Goal: Information Seeking & Learning: Understand process/instructions

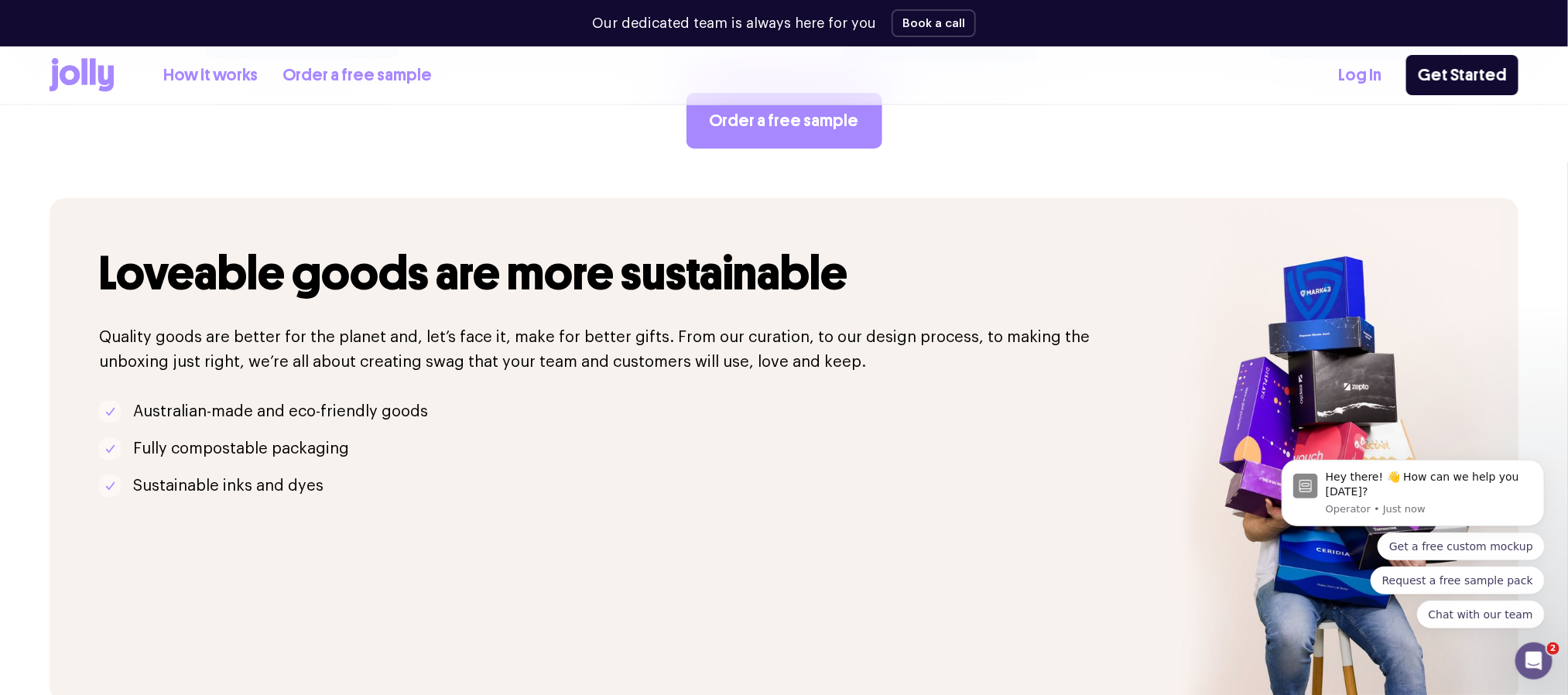
scroll to position [2833, 0]
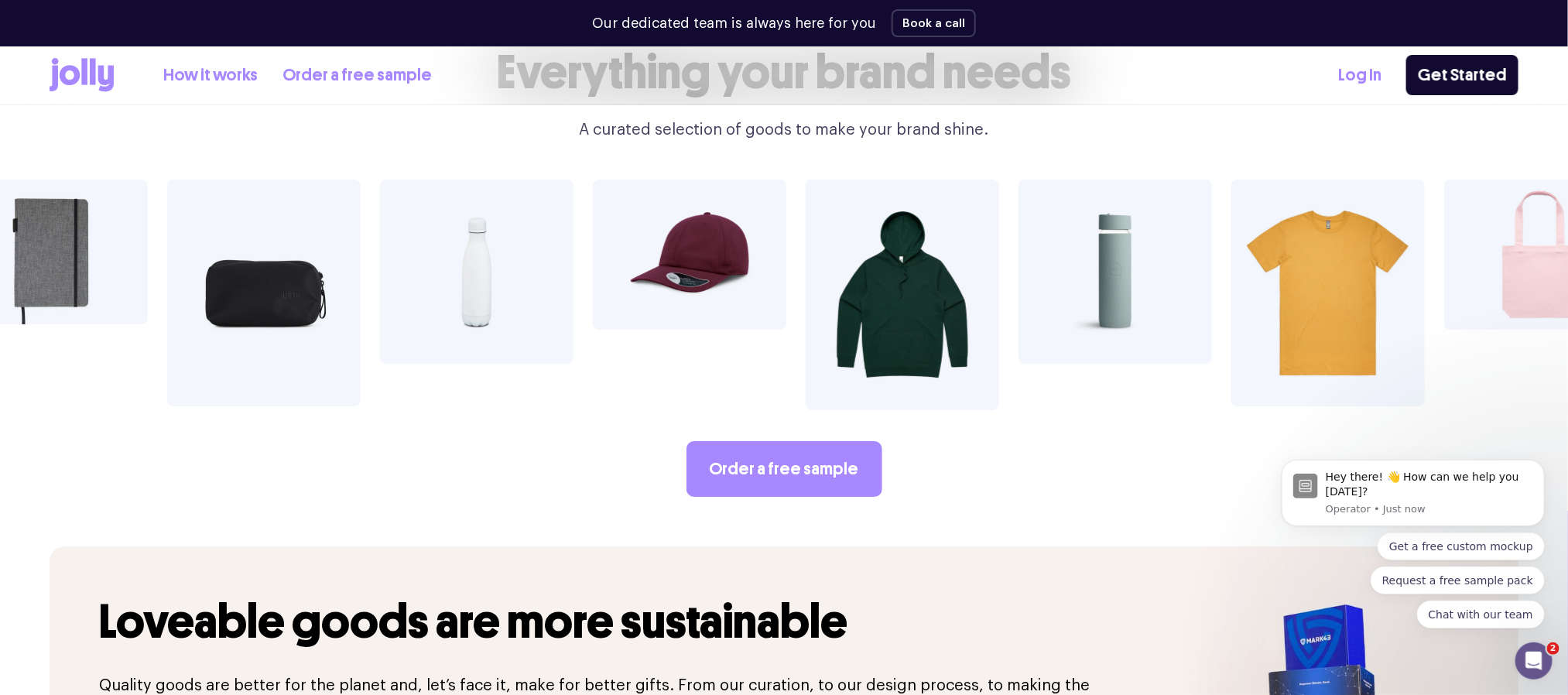
click at [86, 212] on img at bounding box center [50, 251] width 193 height 145
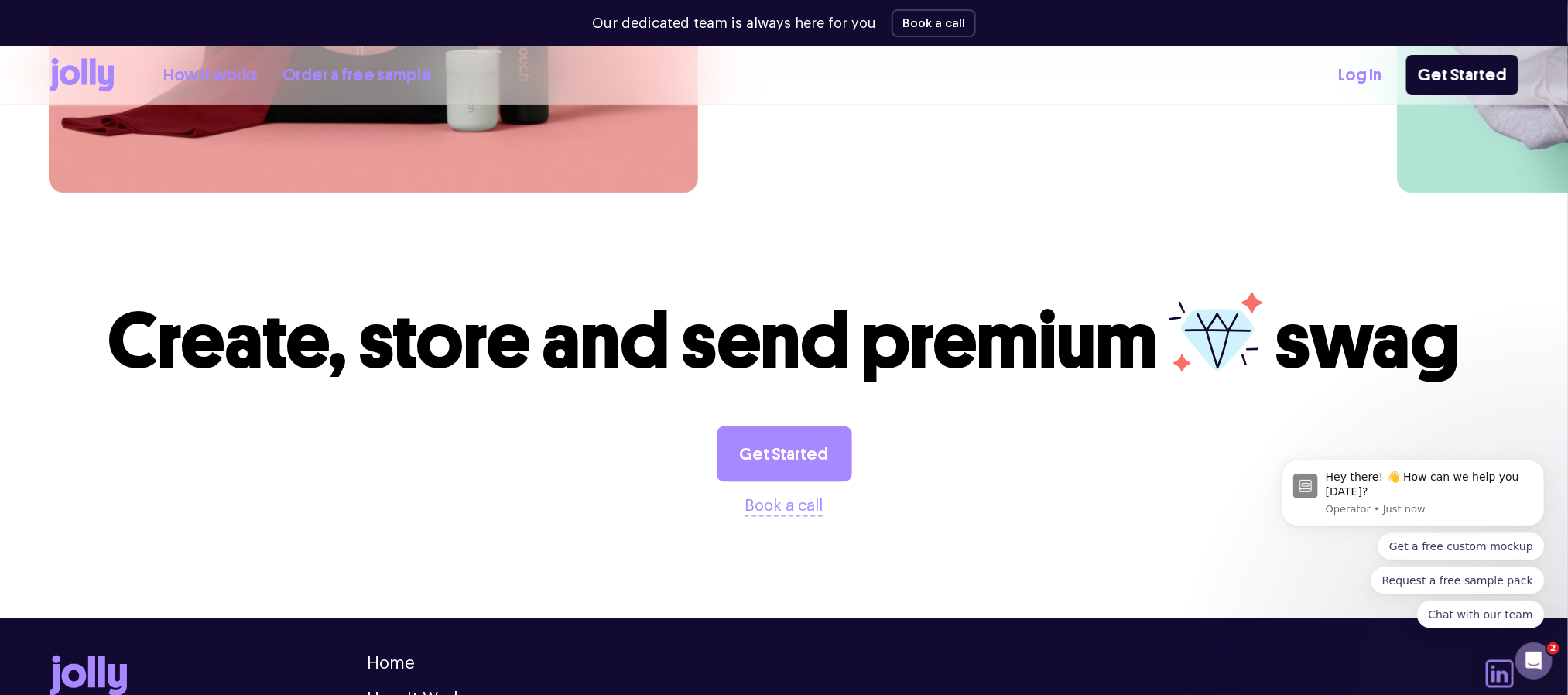
scroll to position [4341, 0]
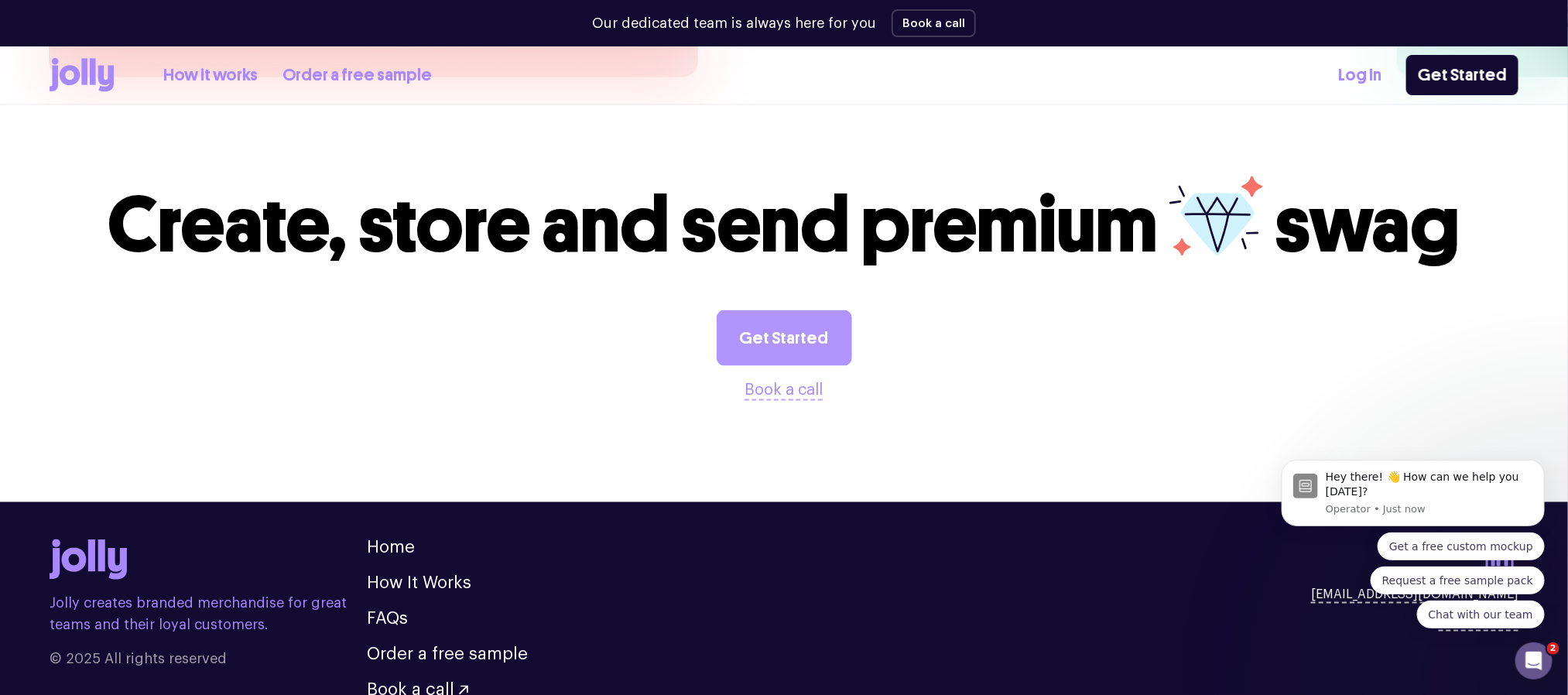
click at [764, 310] on link "Get Started" at bounding box center [784, 338] width 136 height 56
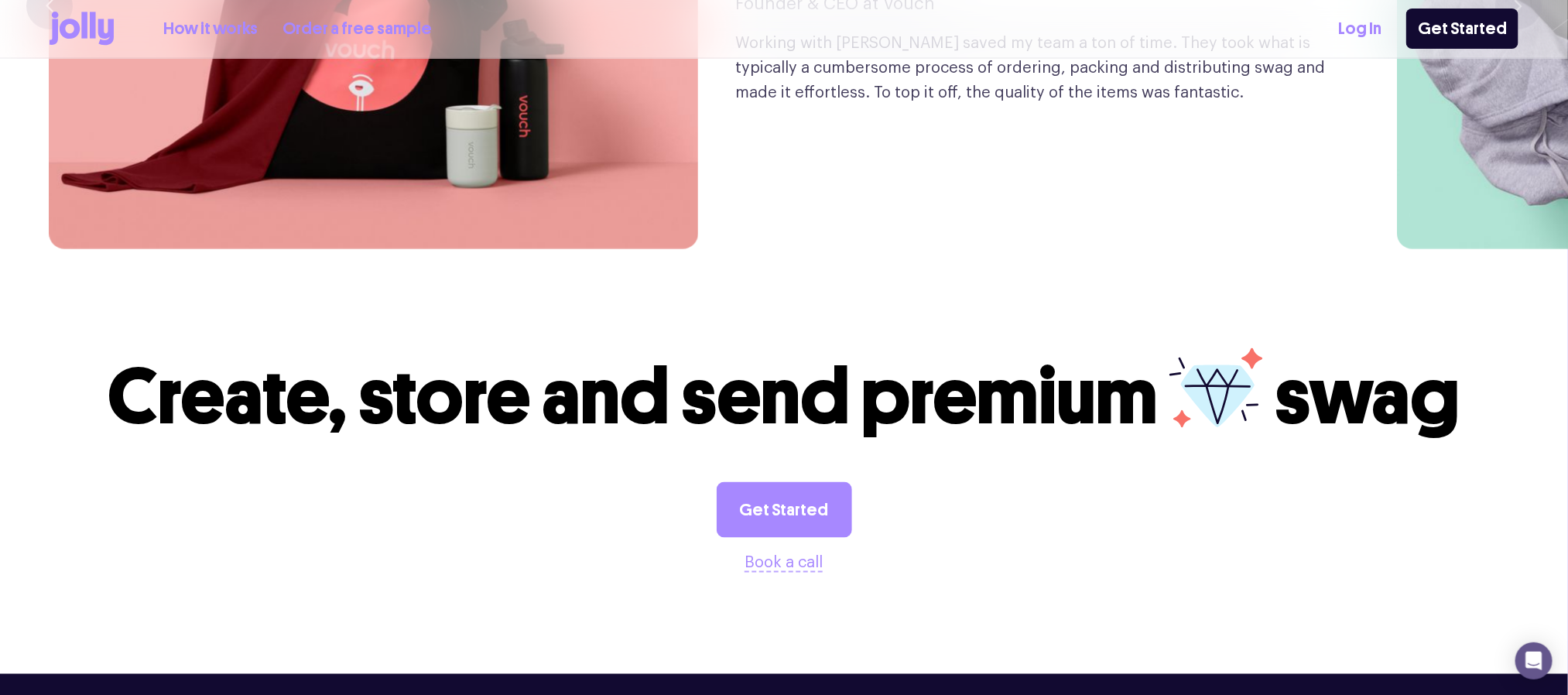
drag, startPoint x: 235, startPoint y: 30, endPoint x: 234, endPoint y: 81, distance: 51.0
click at [235, 30] on link "How it works" at bounding box center [211, 29] width 95 height 26
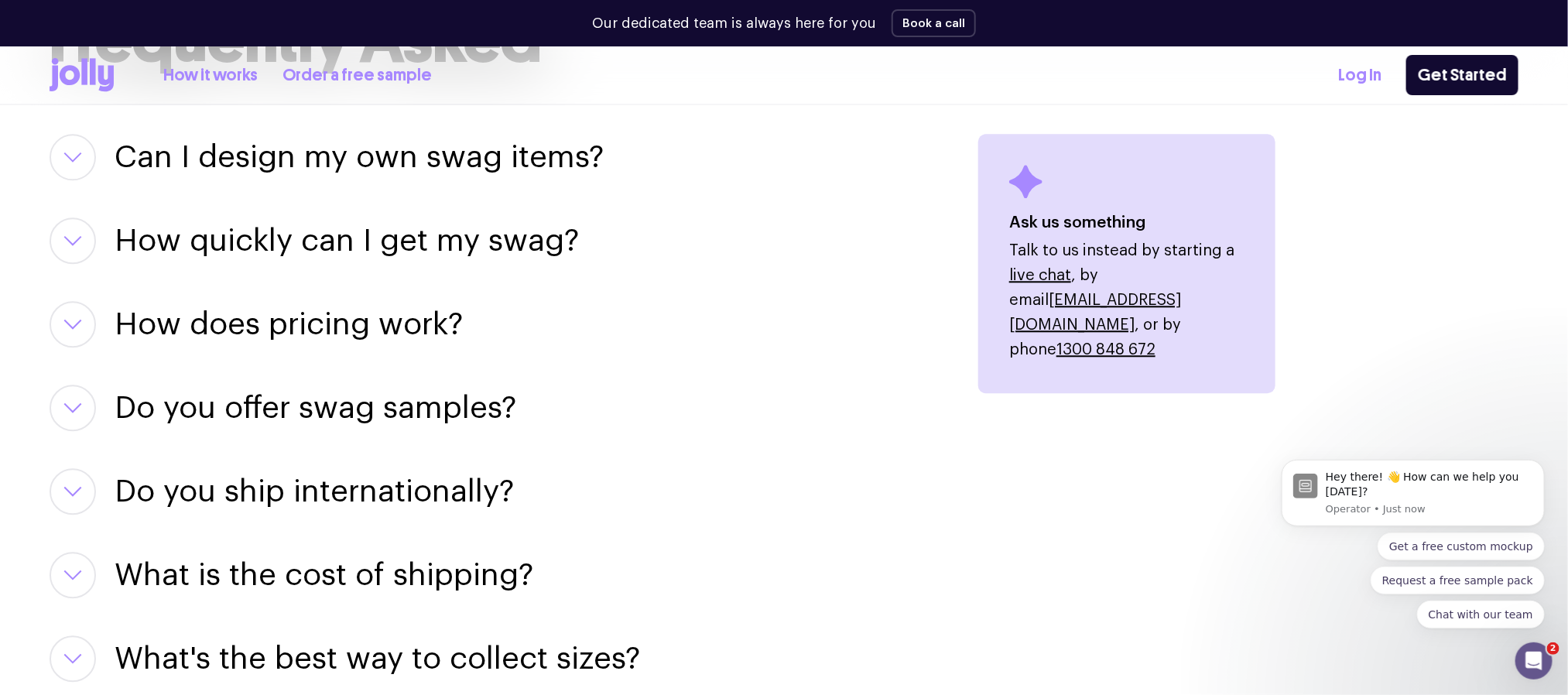
scroll to position [1973, 0]
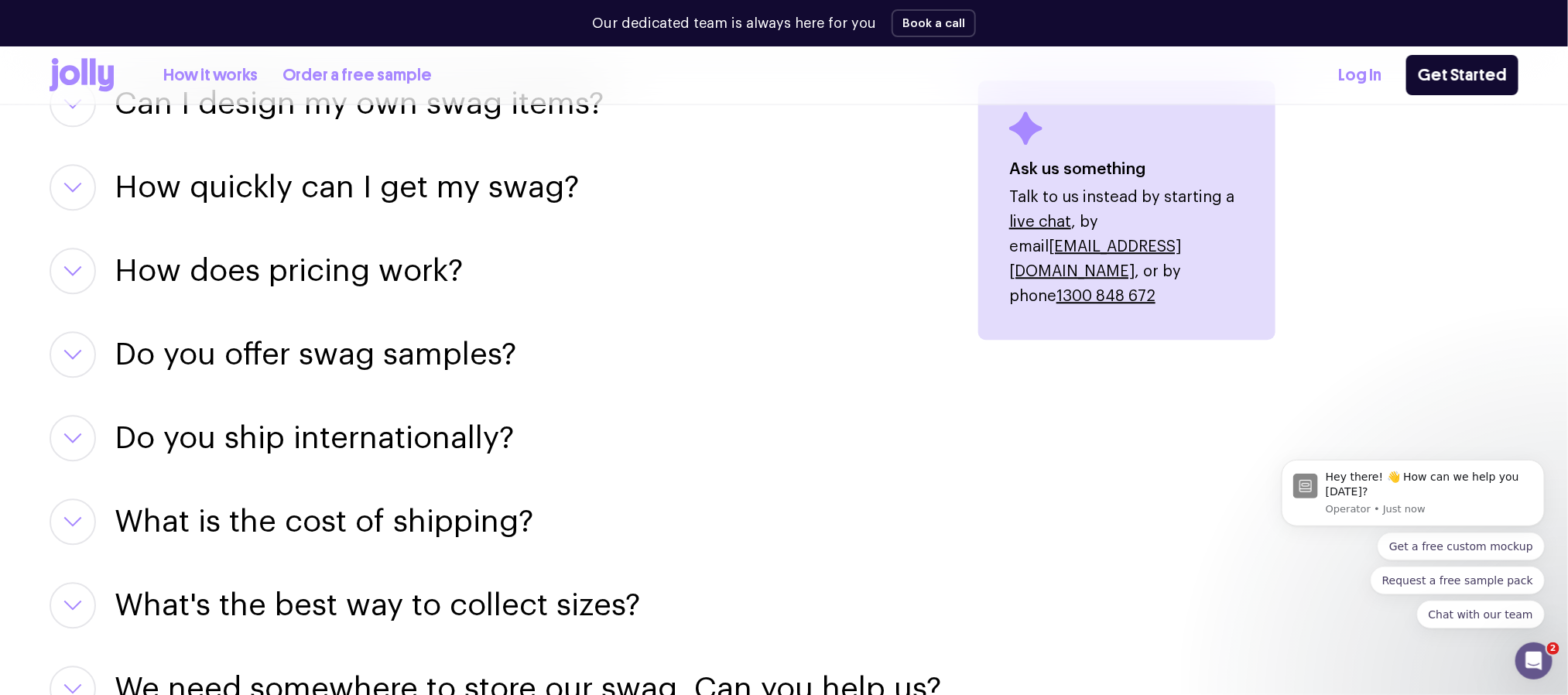
click at [431, 268] on h3 "How does pricing work?" at bounding box center [289, 271] width 348 height 47
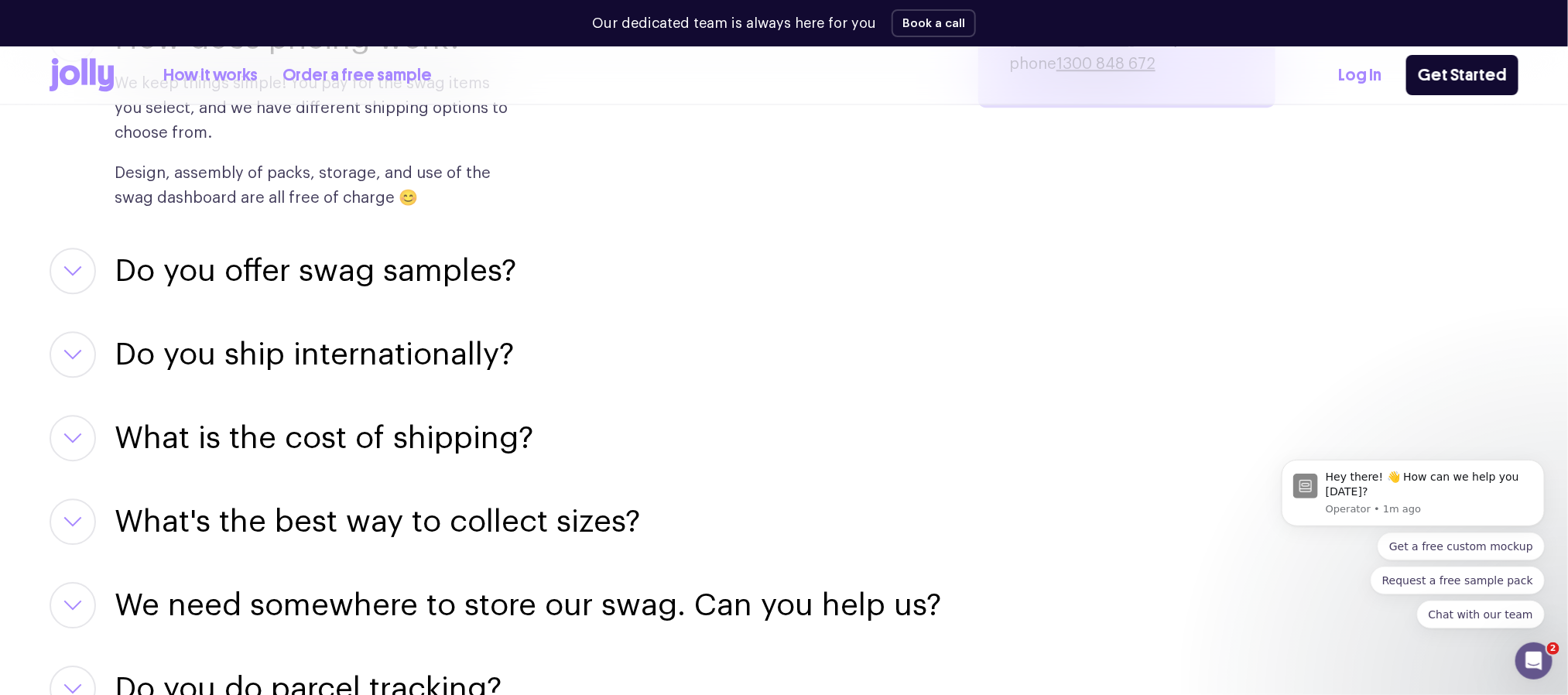
scroll to position [2322, 0]
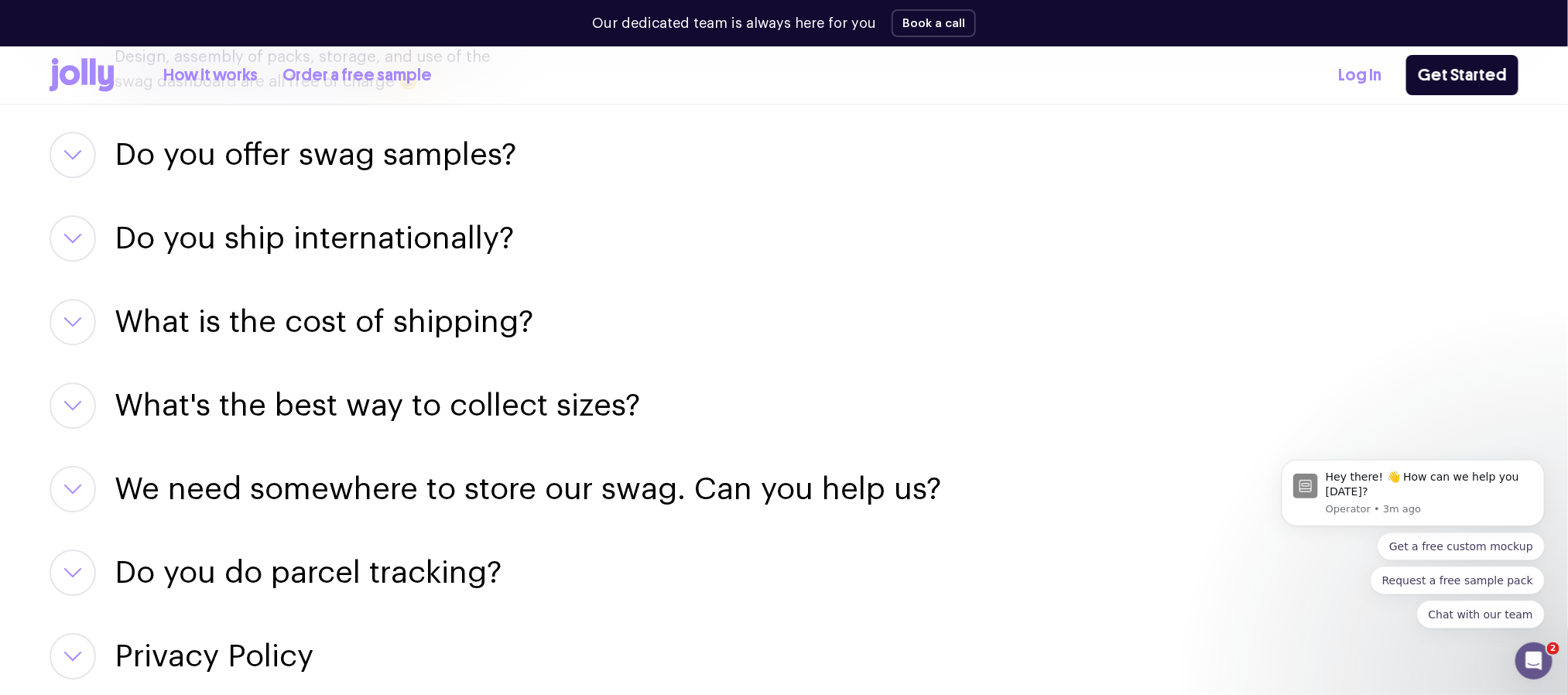
click at [77, 328] on button "button" at bounding box center [73, 322] width 47 height 47
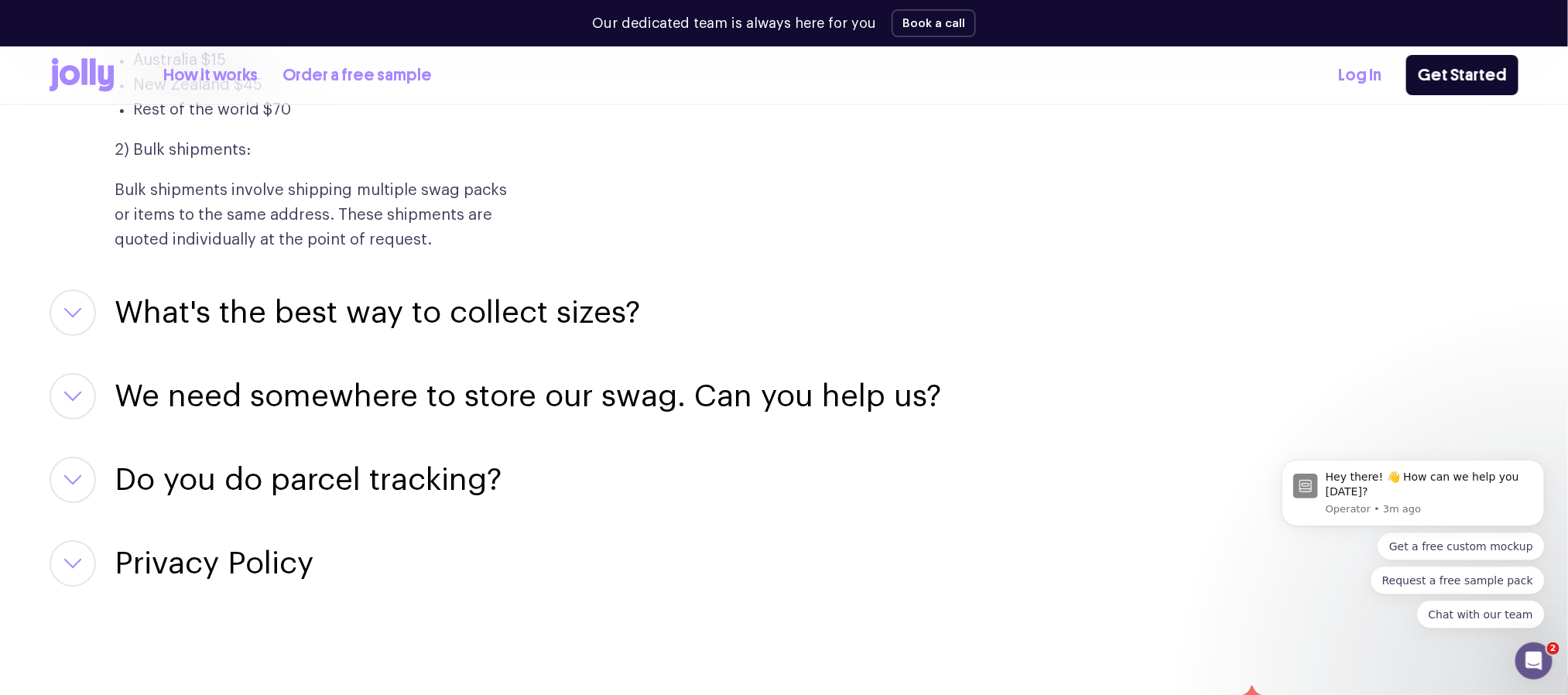
scroll to position [2670, 0]
click at [368, 316] on h3 "What's the best way to collect sizes?" at bounding box center [377, 311] width 525 height 47
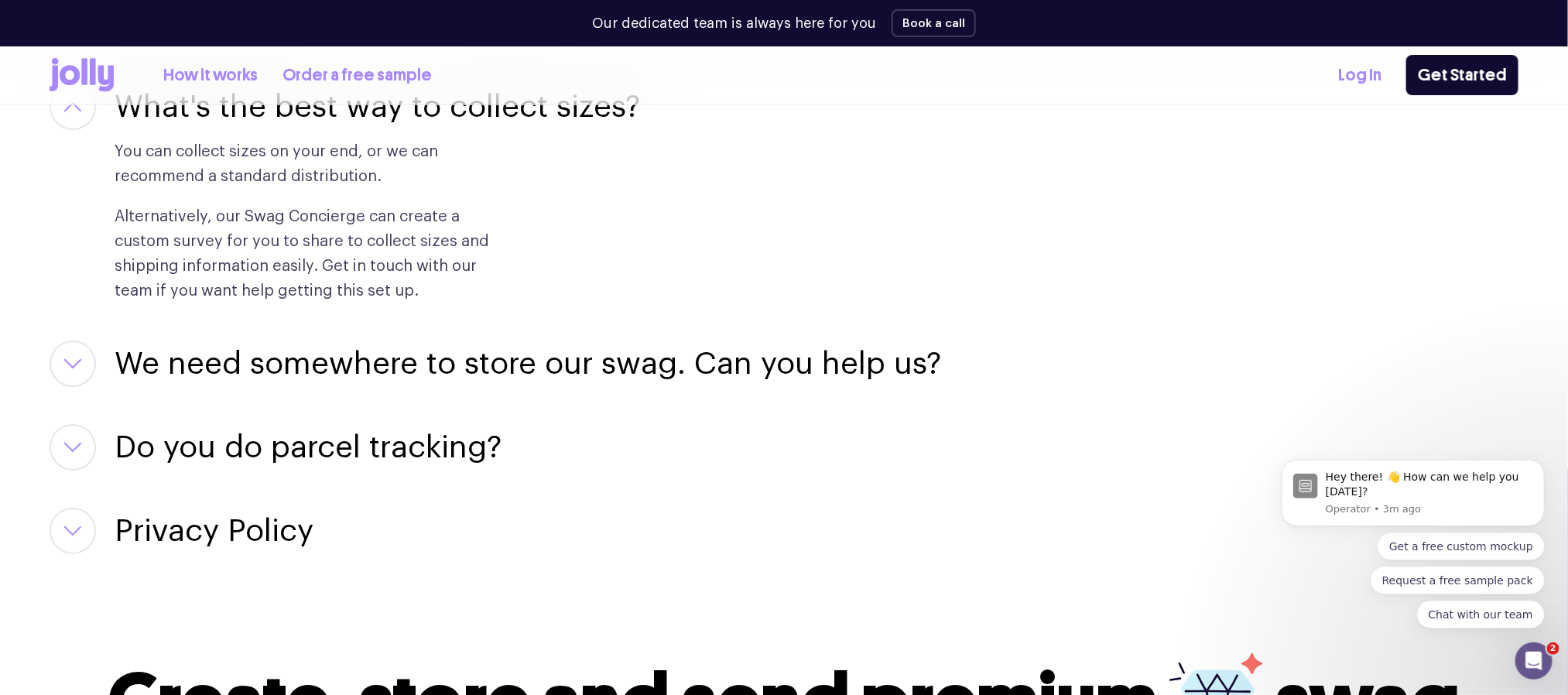
scroll to position [2903, 0]
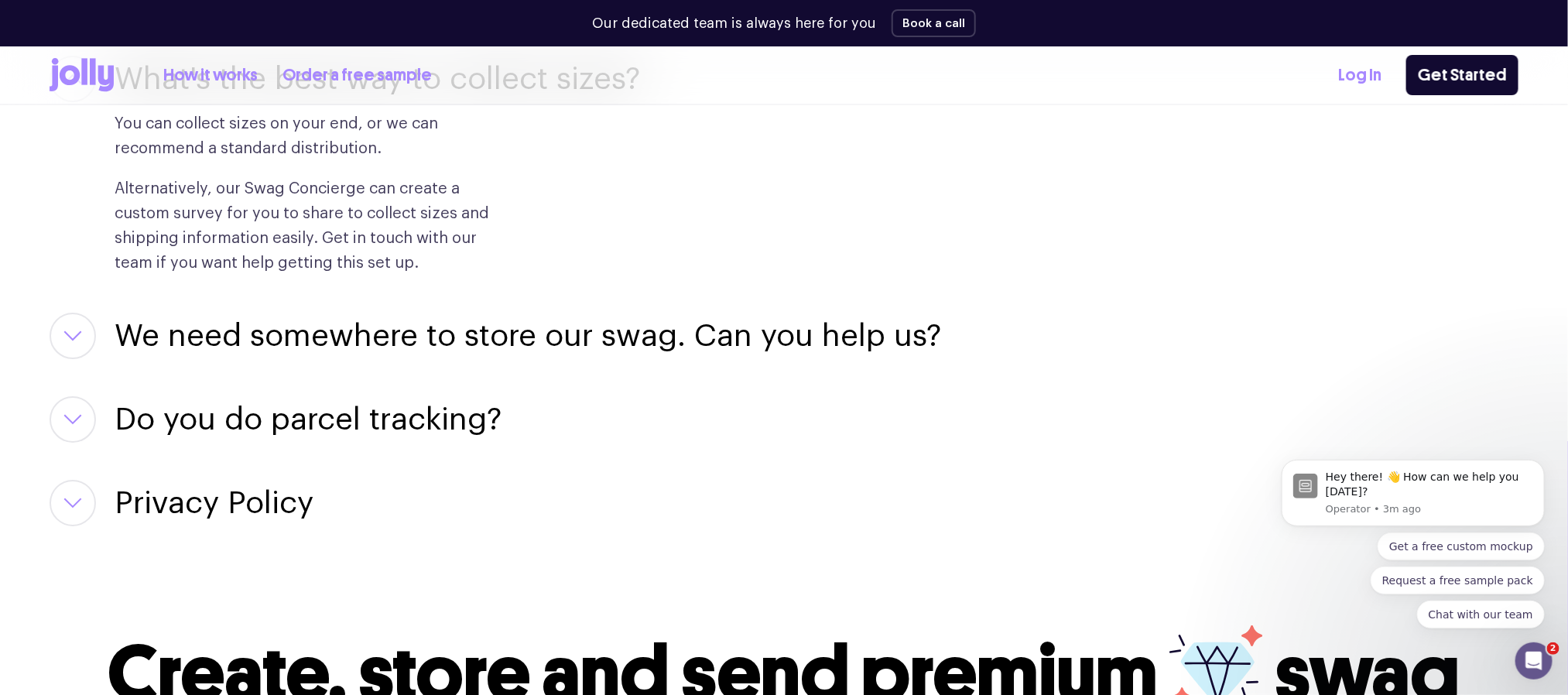
click at [676, 335] on h3 "We need somewhere to store our swag. Can you help us?" at bounding box center [528, 336] width 827 height 47
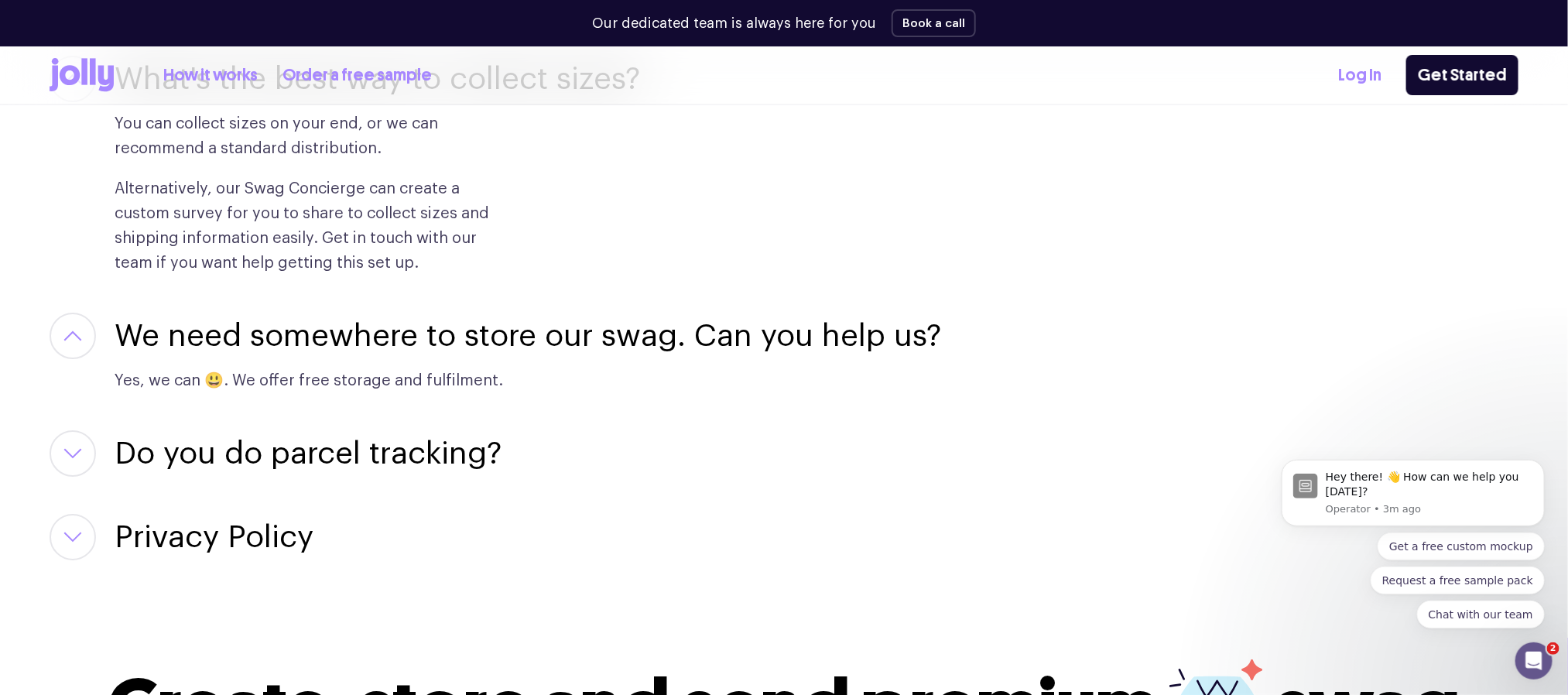
scroll to position [3018, 0]
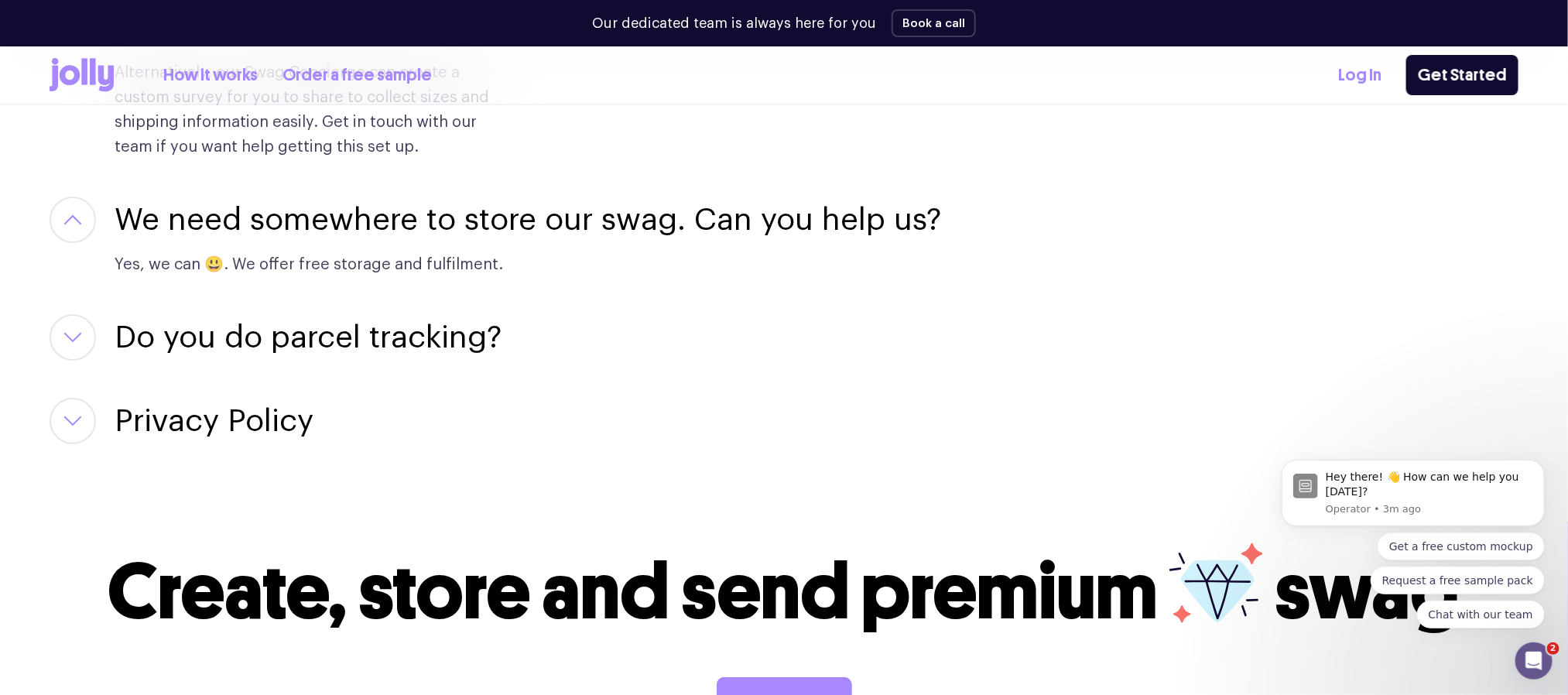
click at [430, 337] on h3 "Do you do parcel tracking?" at bounding box center [308, 337] width 387 height 47
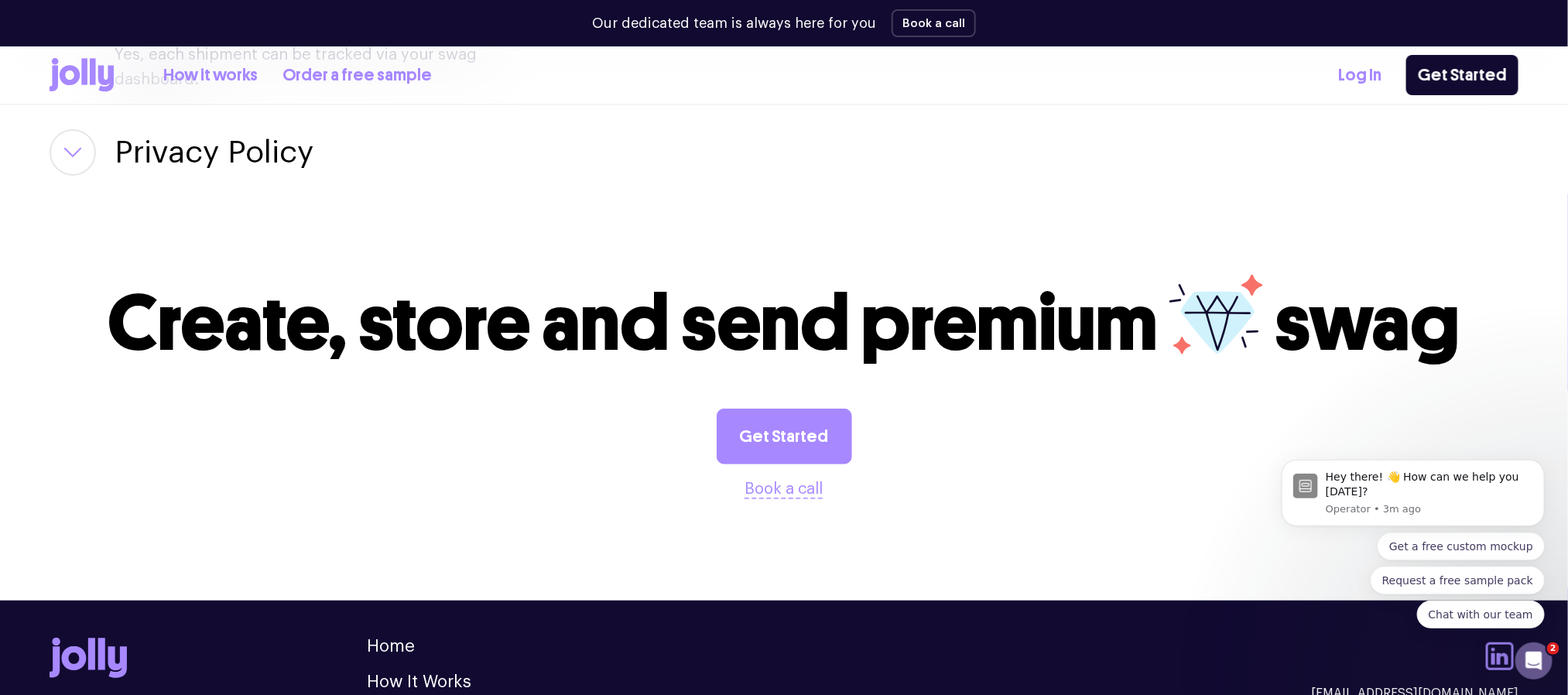
scroll to position [3366, 0]
